Goal: Find specific page/section: Find specific page/section

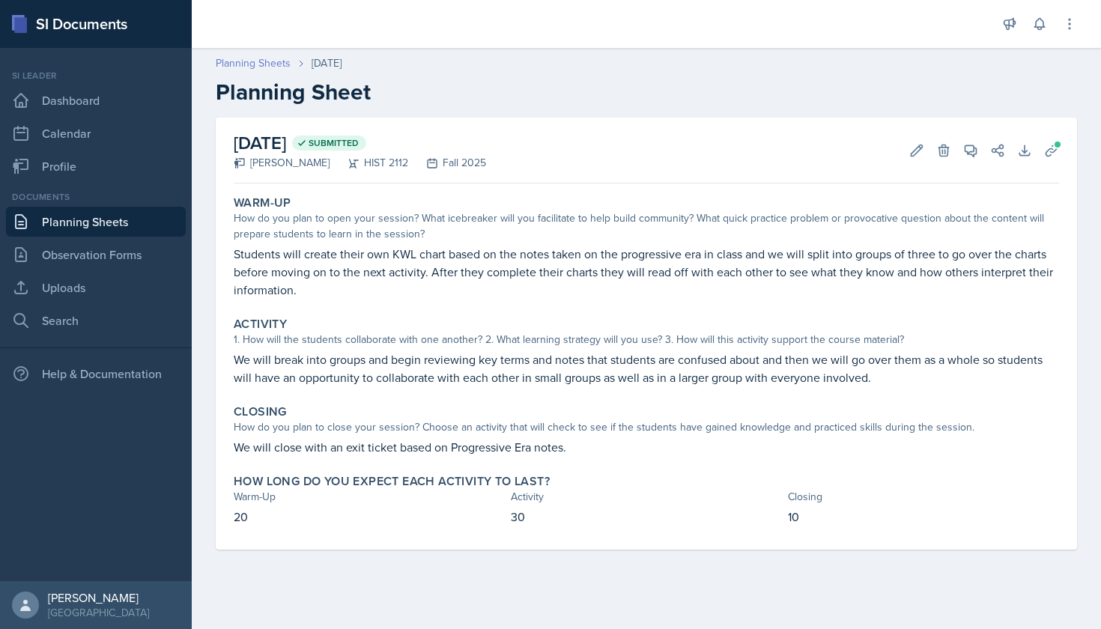
click at [270, 66] on link "Planning Sheets" at bounding box center [253, 63] width 75 height 16
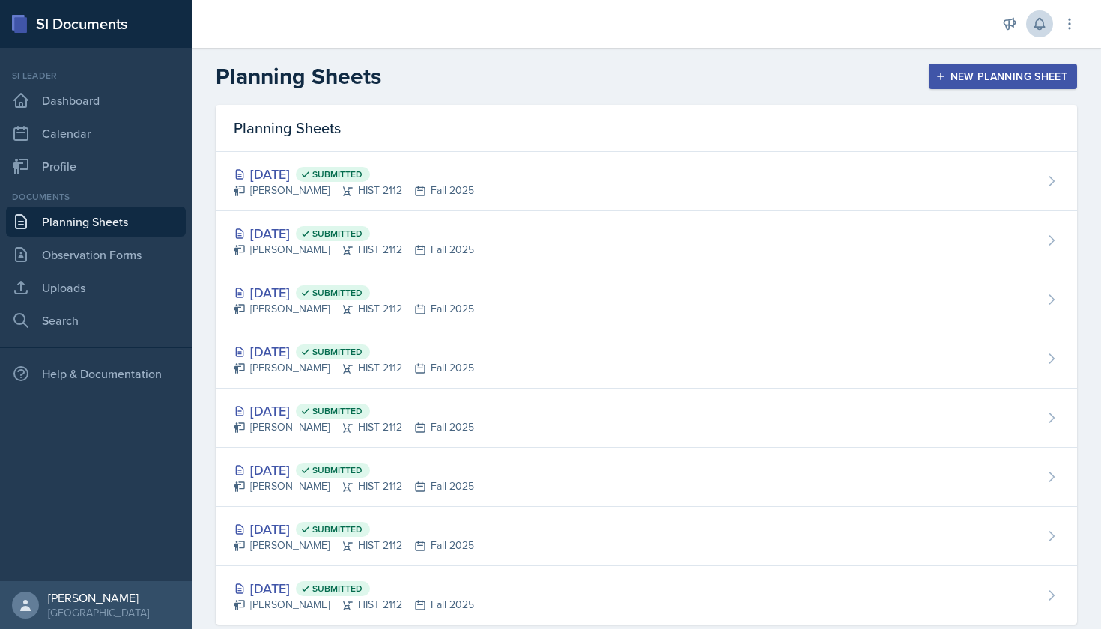
click at [1038, 22] on icon at bounding box center [1039, 23] width 15 height 15
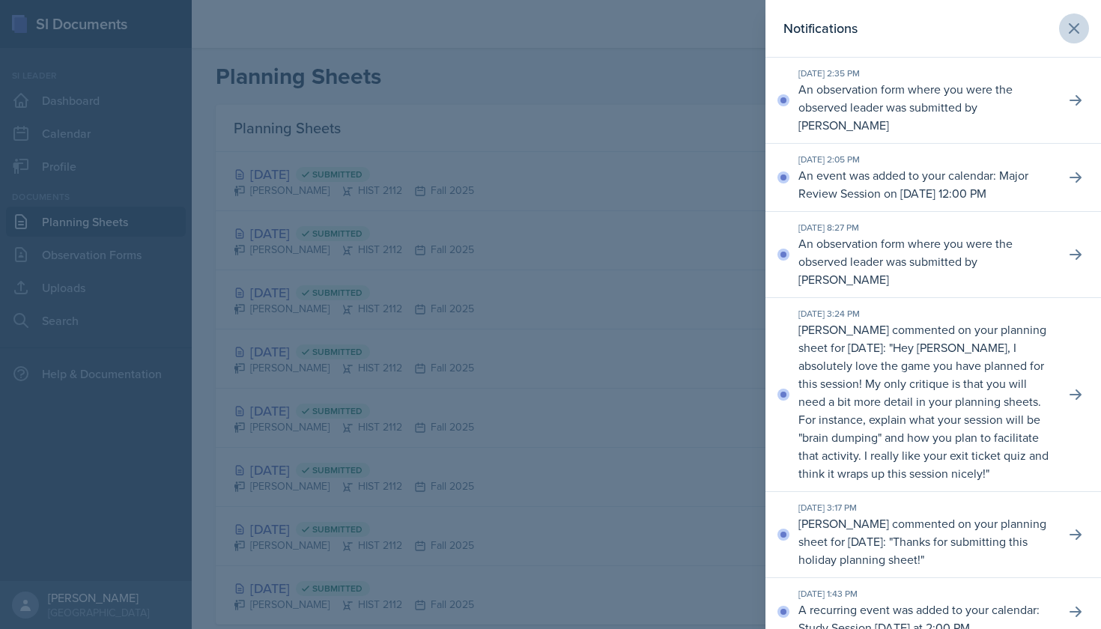
click at [1076, 26] on icon at bounding box center [1074, 28] width 9 height 9
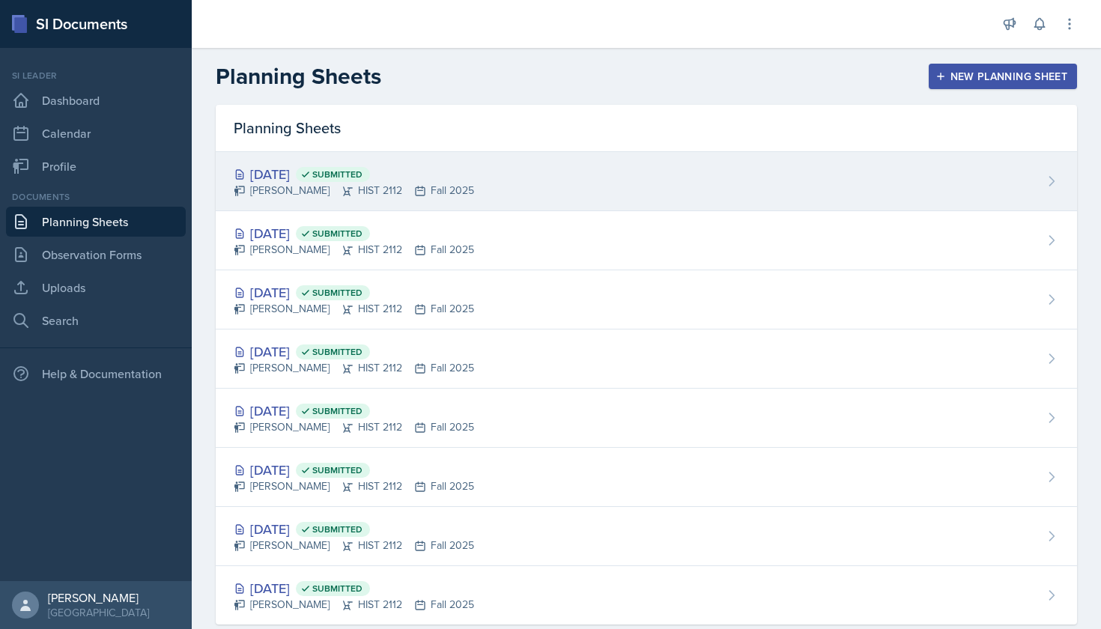
click at [318, 174] on div "Sep 12th, 2025 Submitted" at bounding box center [354, 174] width 240 height 20
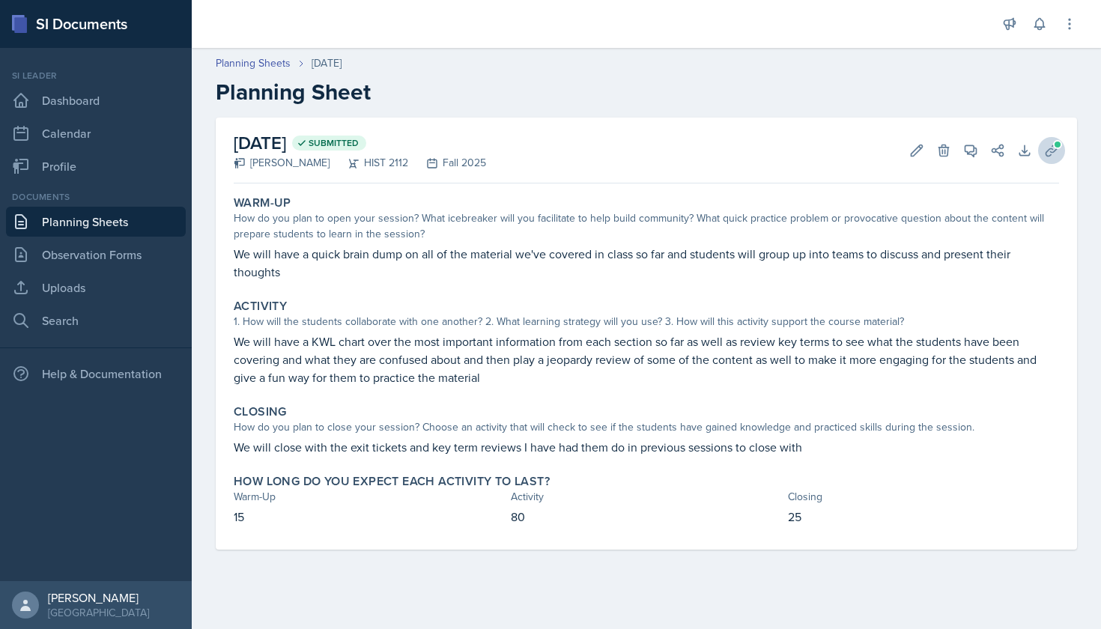
click at [1048, 153] on icon at bounding box center [1051, 150] width 15 height 15
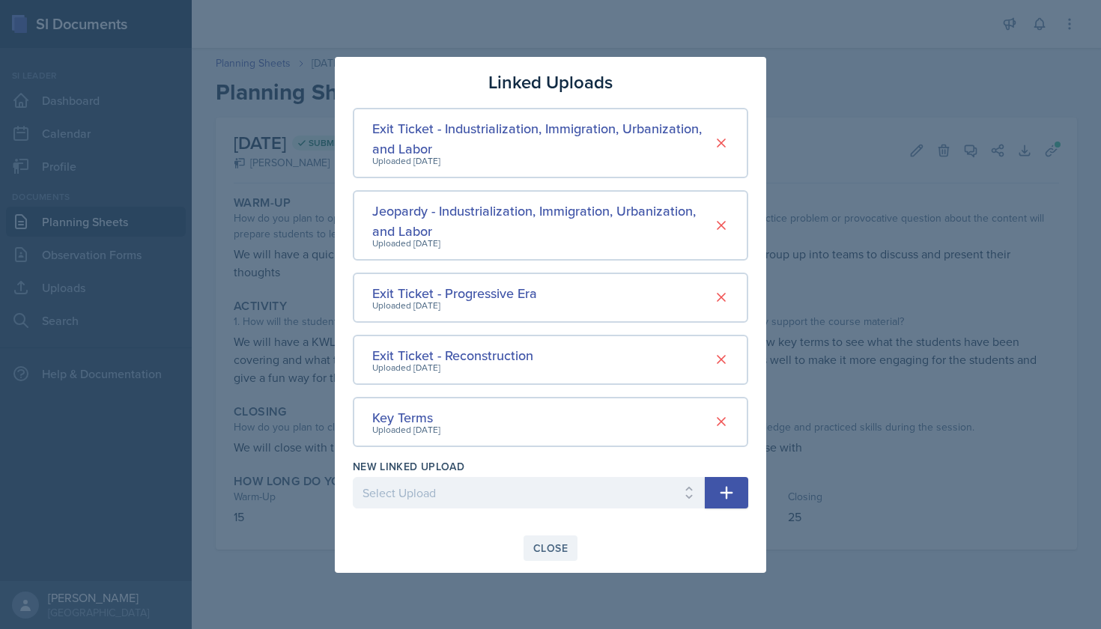
click at [544, 544] on div "Close" at bounding box center [550, 548] width 34 height 12
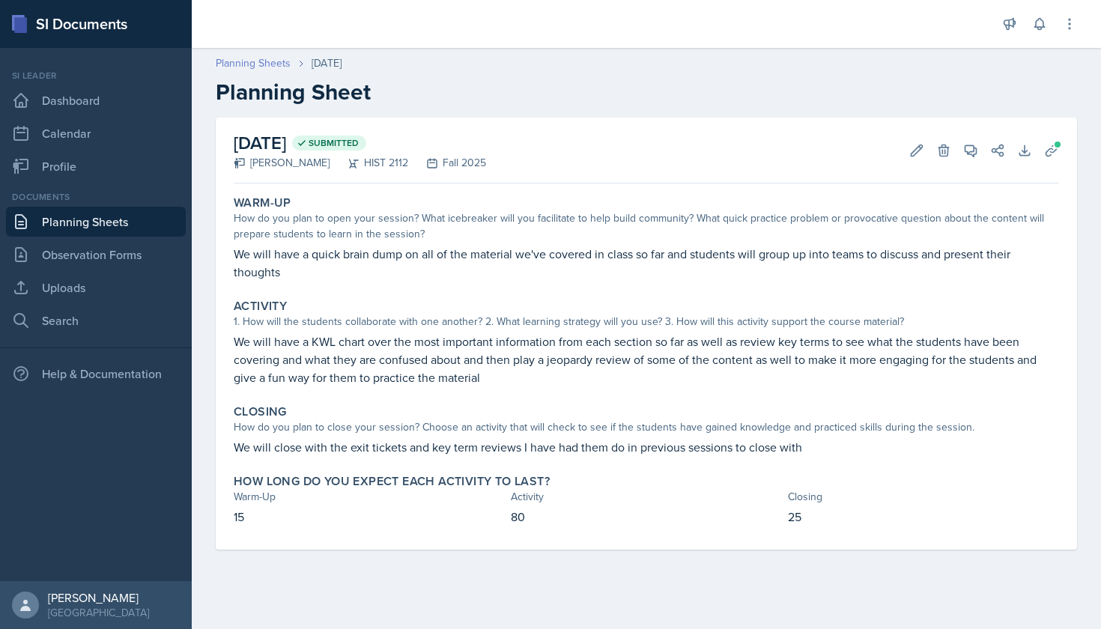
click at [226, 63] on link "Planning Sheets" at bounding box center [253, 63] width 75 height 16
